Goal: Task Accomplishment & Management: Complete application form

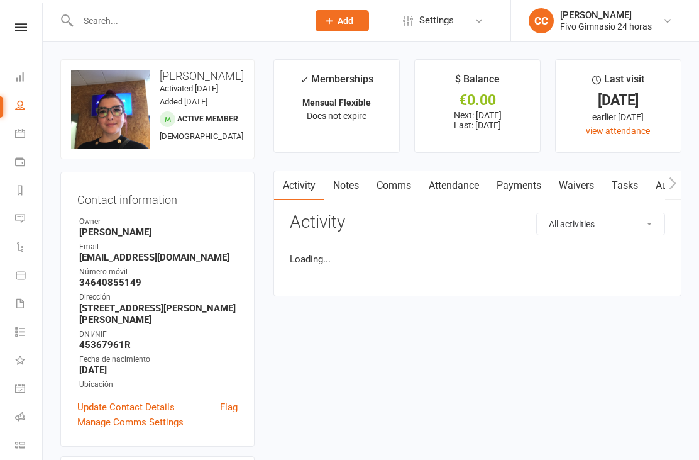
click at [579, 197] on link "Waivers" at bounding box center [576, 185] width 53 height 29
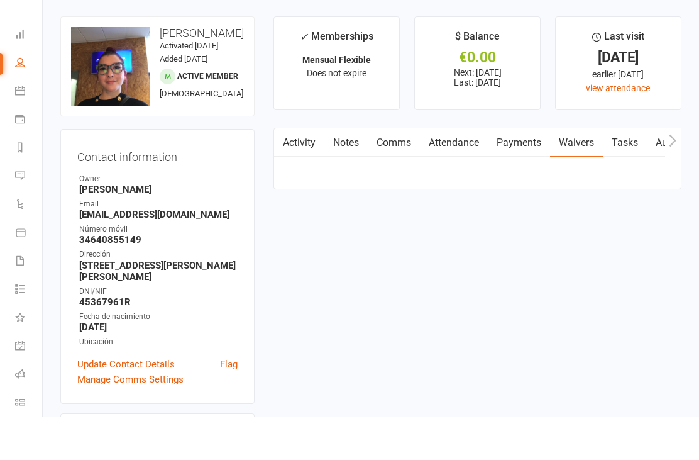
scroll to position [44, 0]
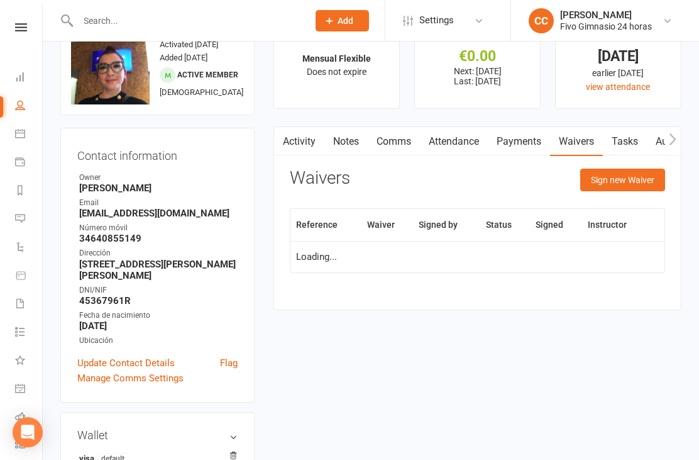
click at [632, 187] on button "Sign new Waiver" at bounding box center [622, 180] width 85 height 23
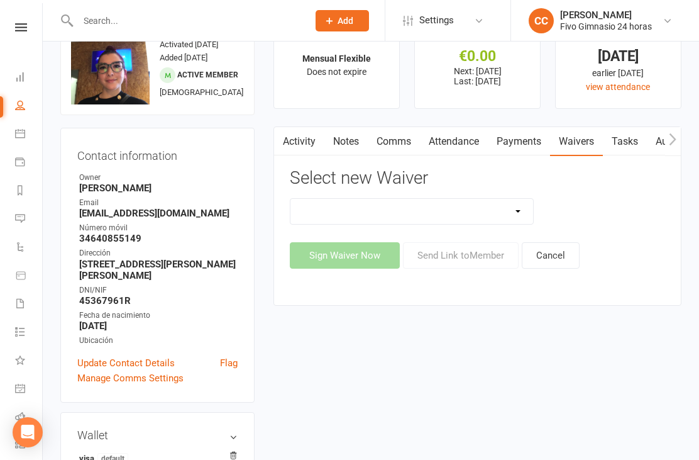
click at [453, 199] on select "Actualización De Datos De Pago Alta Online Certificación Finalización Contrato …" at bounding box center [412, 211] width 243 height 25
select select "1939"
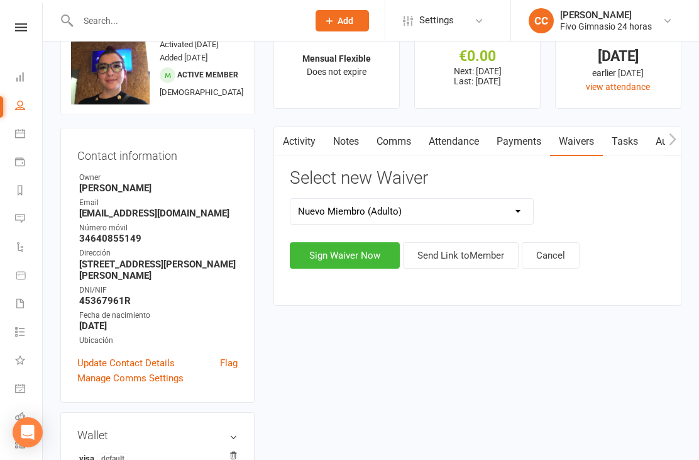
click at [320, 242] on button "Sign Waiver Now" at bounding box center [345, 255] width 110 height 26
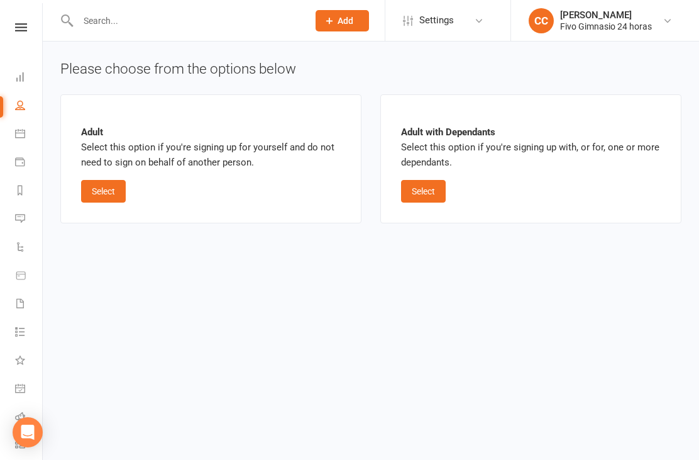
click at [108, 190] on button "Select" at bounding box center [103, 191] width 45 height 23
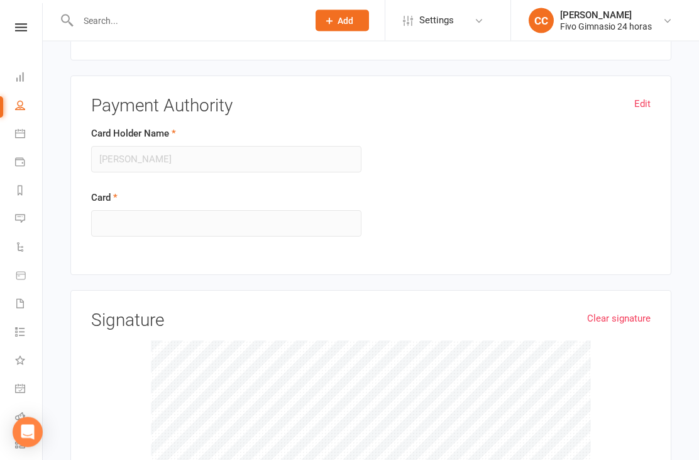
click at [644, 101] on link "Edit" at bounding box center [643, 104] width 16 height 15
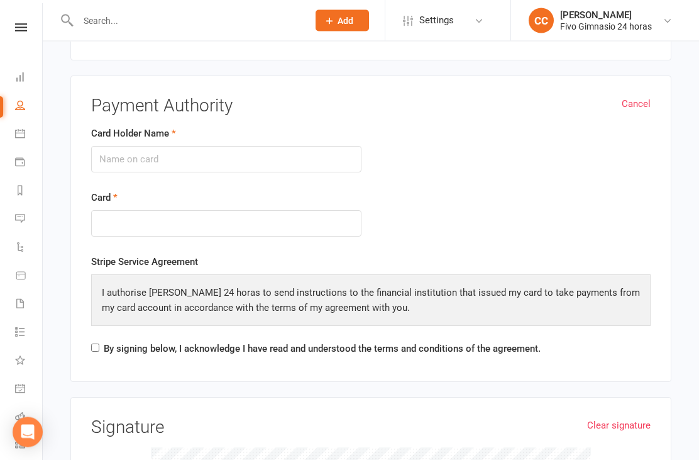
scroll to position [1402, 0]
click at [143, 146] on input "Card Holder Name" at bounding box center [226, 159] width 270 height 26
type input "[PERSON_NAME]"
click at [154, 199] on div "Card" at bounding box center [226, 214] width 270 height 47
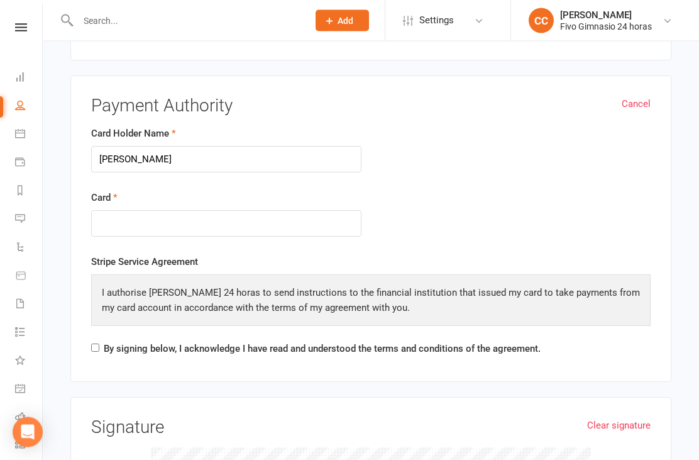
click at [135, 211] on div at bounding box center [226, 224] width 270 height 27
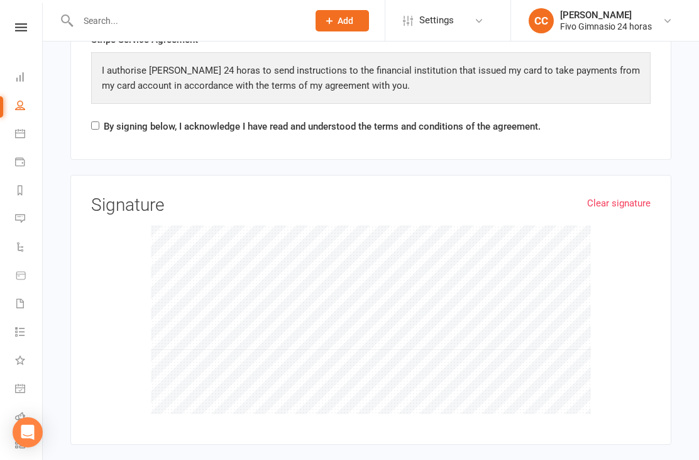
scroll to position [1622, 0]
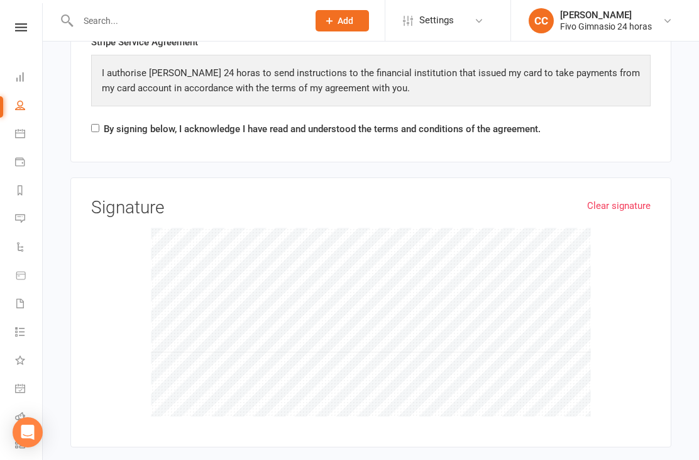
click at [91, 124] on input "By signing below, I acknowledge I have read and understood the terms and condit…" at bounding box center [95, 128] width 8 height 8
checkbox input "true"
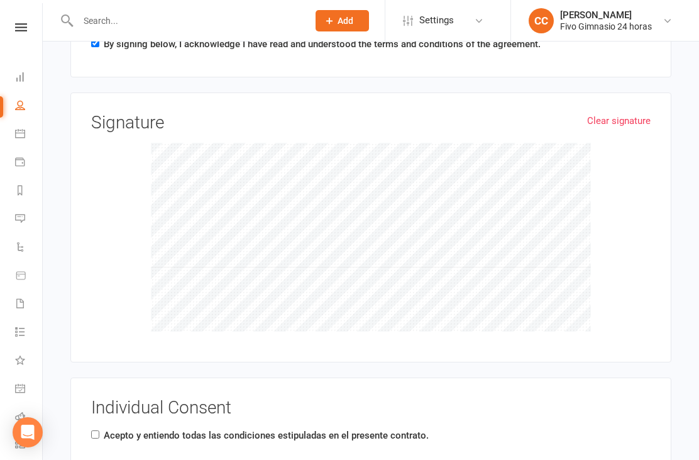
scroll to position [1726, 0]
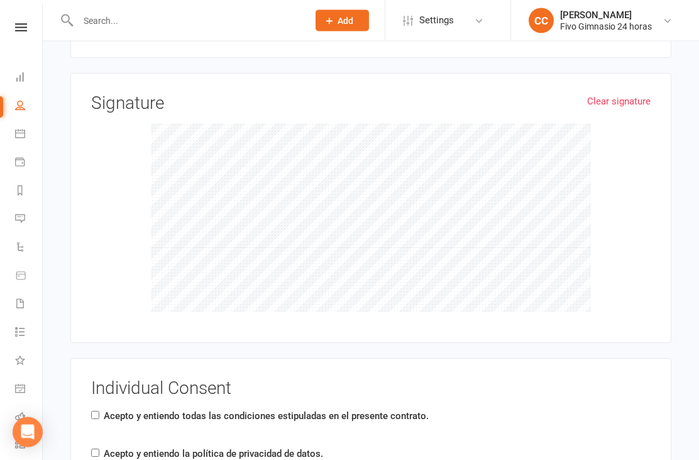
click at [107, 411] on label "Acepto y entiendo todas las condiciones estipuladas en el presente contrato." at bounding box center [266, 416] width 325 height 15
click at [99, 411] on input "Acepto y entiendo todas las condiciones estipuladas en el presente contrato." at bounding box center [95, 415] width 8 height 8
checkbox input "true"
click at [105, 459] on div "Individual Consent Acepto y entiendo todas las condiciones estipuladas en el pr…" at bounding box center [371, 431] width 560 height 105
click at [104, 446] on label "Acepto y entiendo la política de privacidad de datos." at bounding box center [213, 453] width 219 height 15
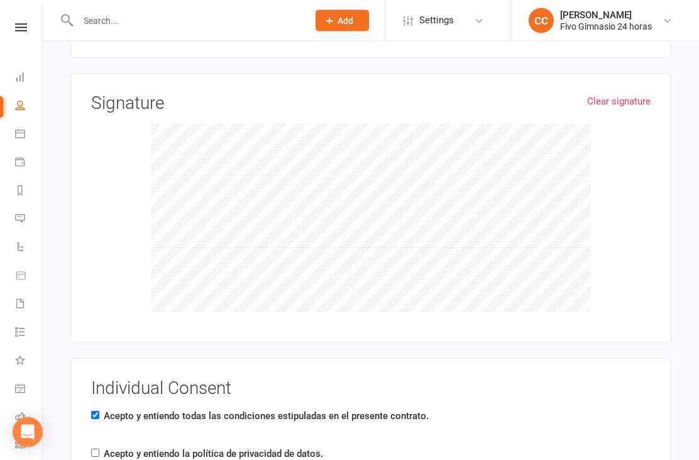
click at [99, 449] on input "Acepto y entiendo la política de privacidad de datos." at bounding box center [95, 453] width 8 height 8
checkbox input "true"
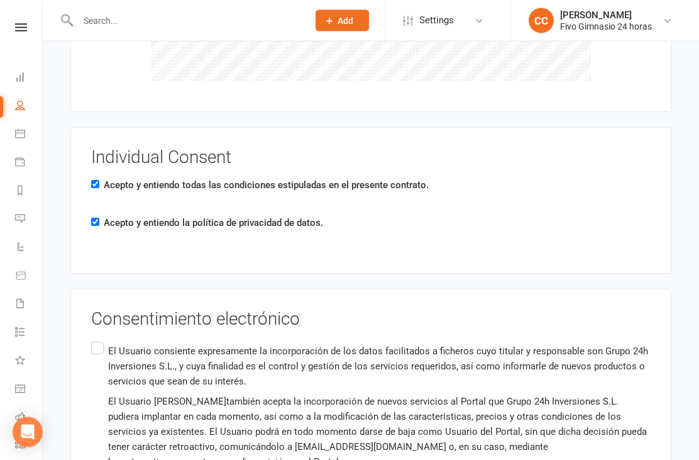
click at [112, 345] on p "El Usuario consiente expresamente la incorporación de los datos facilitados a f…" at bounding box center [379, 366] width 543 height 45
click at [99, 340] on input "El Usuario consiente expresamente la incorporación de los datos facilitados a f…" at bounding box center [95, 340] width 8 height 0
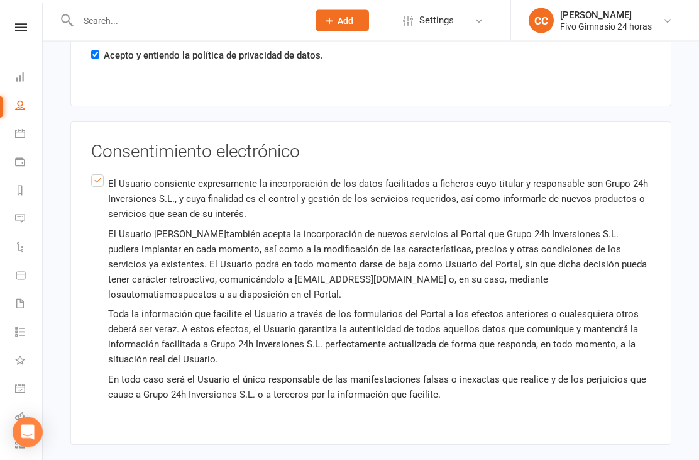
scroll to position [2151, 0]
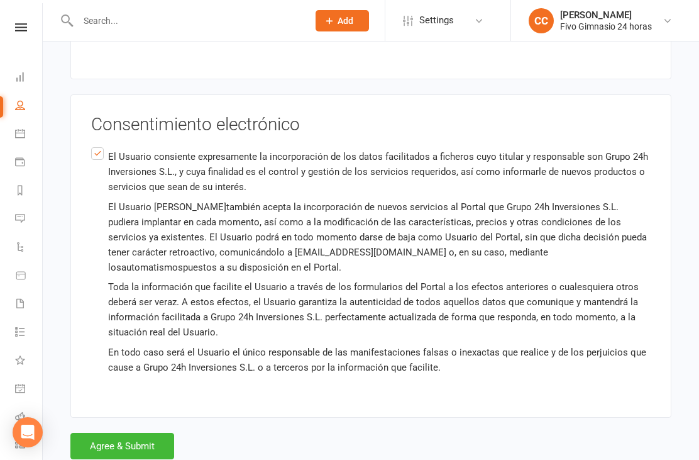
click at [116, 447] on button "Agree & Submit" at bounding box center [122, 446] width 104 height 26
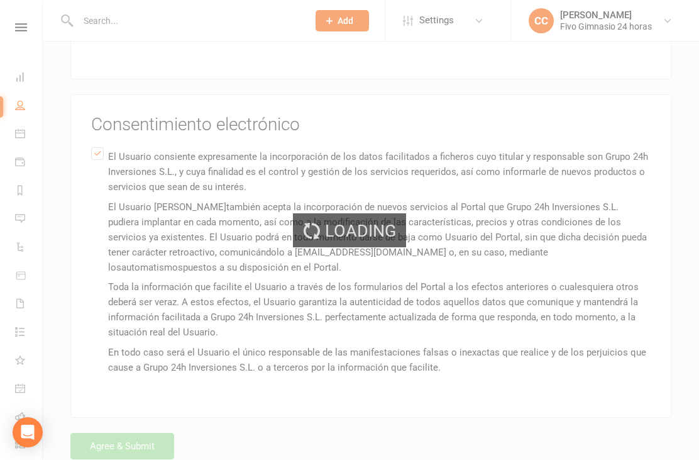
scroll to position [0, 0]
